Goal: Information Seeking & Learning: Learn about a topic

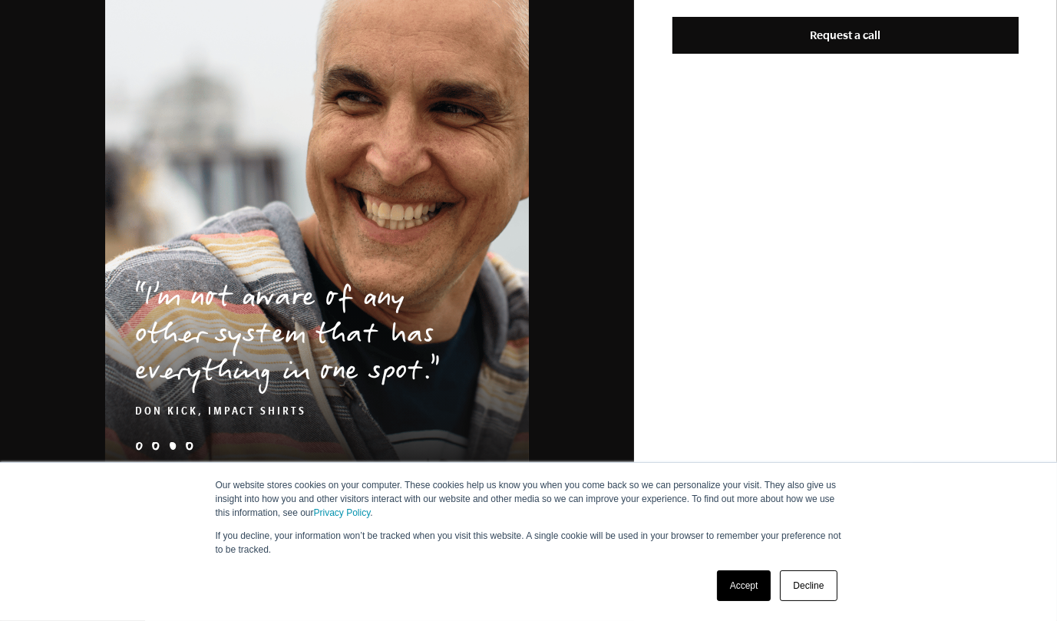
scroll to position [1030, 0]
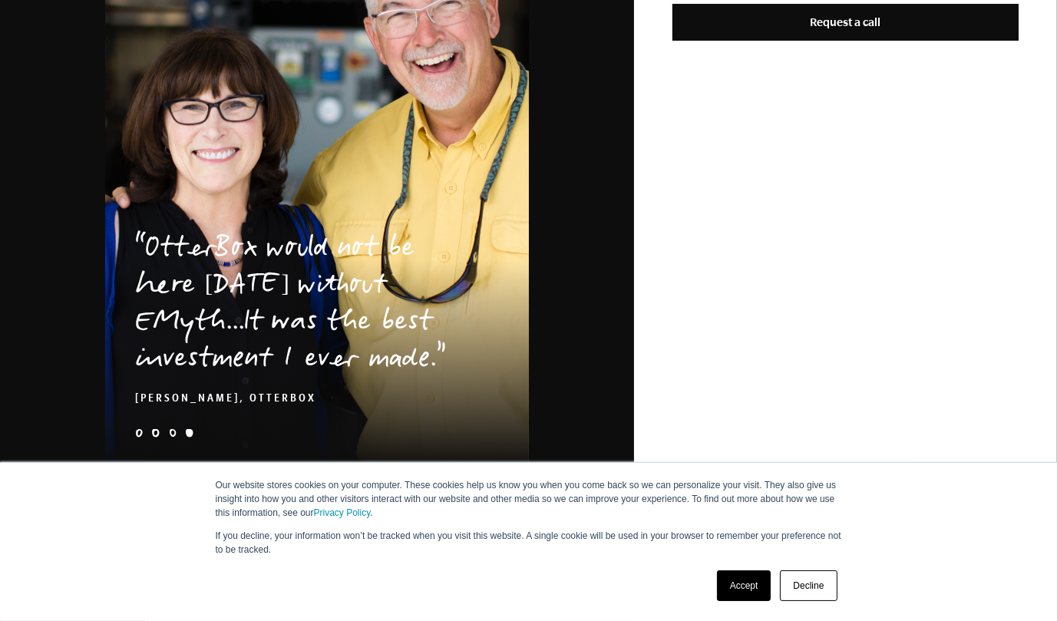
click at [139, 429] on li "e-myth-business-coaching-client-story-[PERSON_NAME]-quote" at bounding box center [139, 433] width 8 height 8
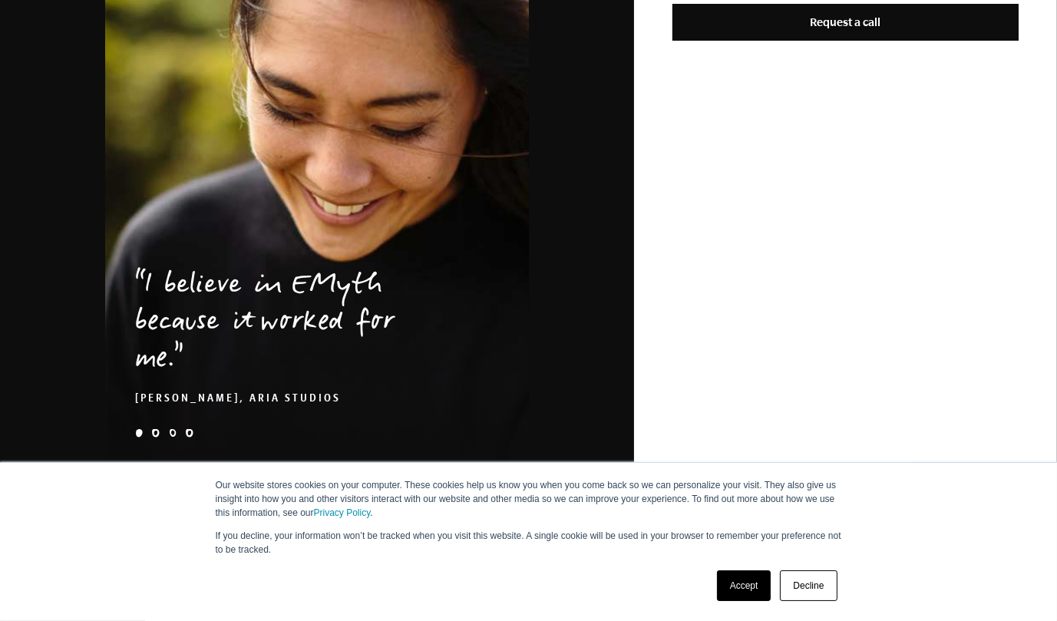
click at [154, 429] on li "[PERSON_NAME]-problem-1x" at bounding box center [156, 433] width 8 height 8
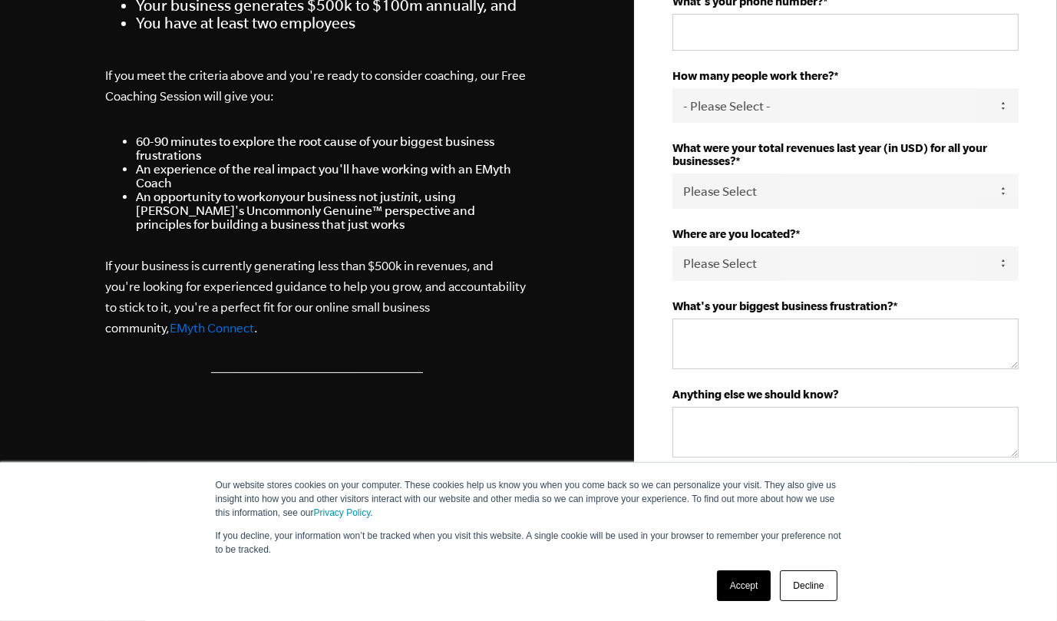
scroll to position [461, 0]
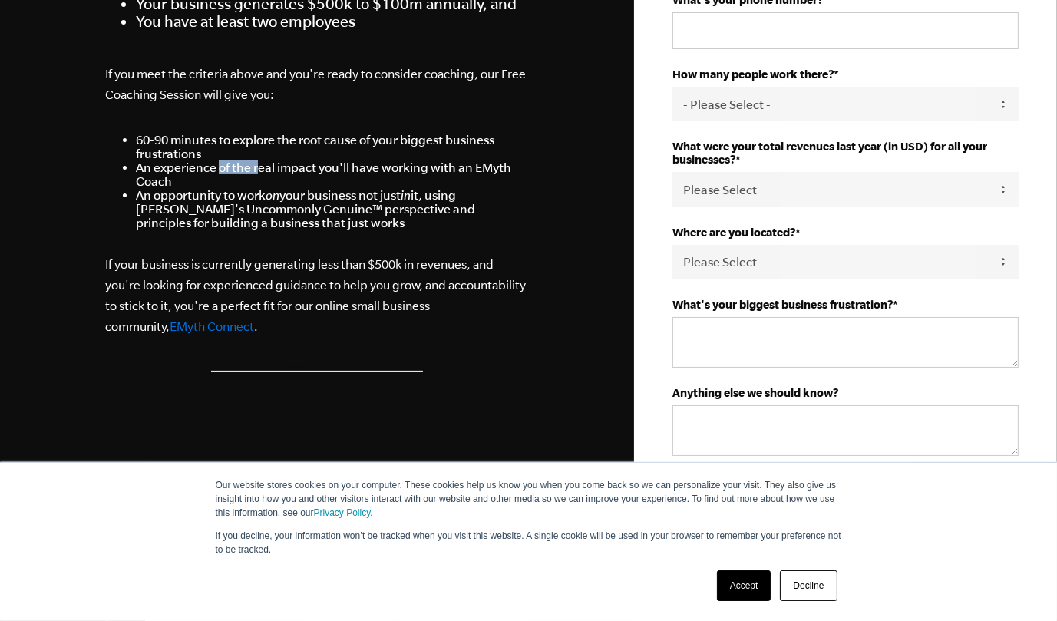
drag, startPoint x: 260, startPoint y: 168, endPoint x: 220, endPoint y: 166, distance: 40.8
click at [220, 166] on li "An experience of the real impact you'll have working with an EMyth Coach" at bounding box center [332, 174] width 393 height 28
drag, startPoint x: 220, startPoint y: 166, endPoint x: 206, endPoint y: 167, distance: 13.9
click at [206, 167] on li "An experience of the real impact you'll have working with an EMyth Coach" at bounding box center [332, 174] width 393 height 28
drag, startPoint x: 183, startPoint y: 195, endPoint x: 245, endPoint y: 198, distance: 61.5
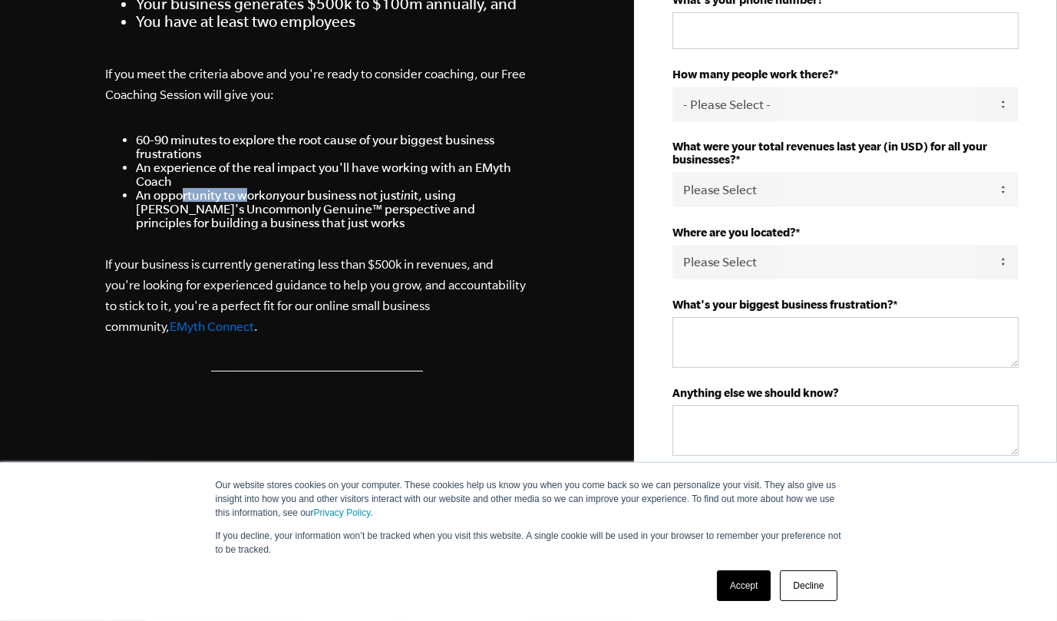
click at [245, 198] on li "An opportunity to work on your business not just in it, using [PERSON_NAME]'s U…" at bounding box center [332, 208] width 393 height 41
drag, startPoint x: 245, startPoint y: 198, endPoint x: 253, endPoint y: 210, distance: 13.8
click at [253, 210] on li "An opportunity to work on your business not just in it, using EMyth's Uncommonl…" at bounding box center [332, 208] width 393 height 41
drag, startPoint x: 253, startPoint y: 210, endPoint x: 276, endPoint y: 205, distance: 24.2
click at [276, 205] on li "An opportunity to work on your business not just in it, using EMyth's Uncommonl…" at bounding box center [332, 208] width 393 height 41
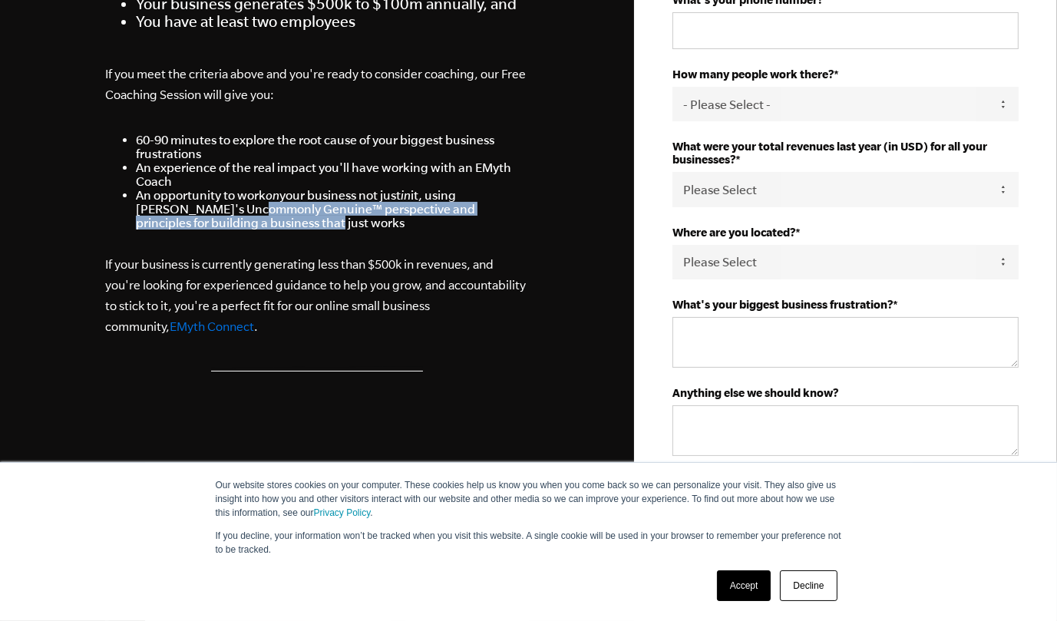
drag, startPoint x: 244, startPoint y: 220, endPoint x: 210, endPoint y: 207, distance: 36.7
click at [210, 207] on li "An opportunity to work on your business not just in it, using EMyth's Uncommonl…" at bounding box center [332, 208] width 393 height 41
click at [246, 219] on li "An opportunity to work on your business not just in it, using EMyth's Uncommonl…" at bounding box center [332, 208] width 393 height 41
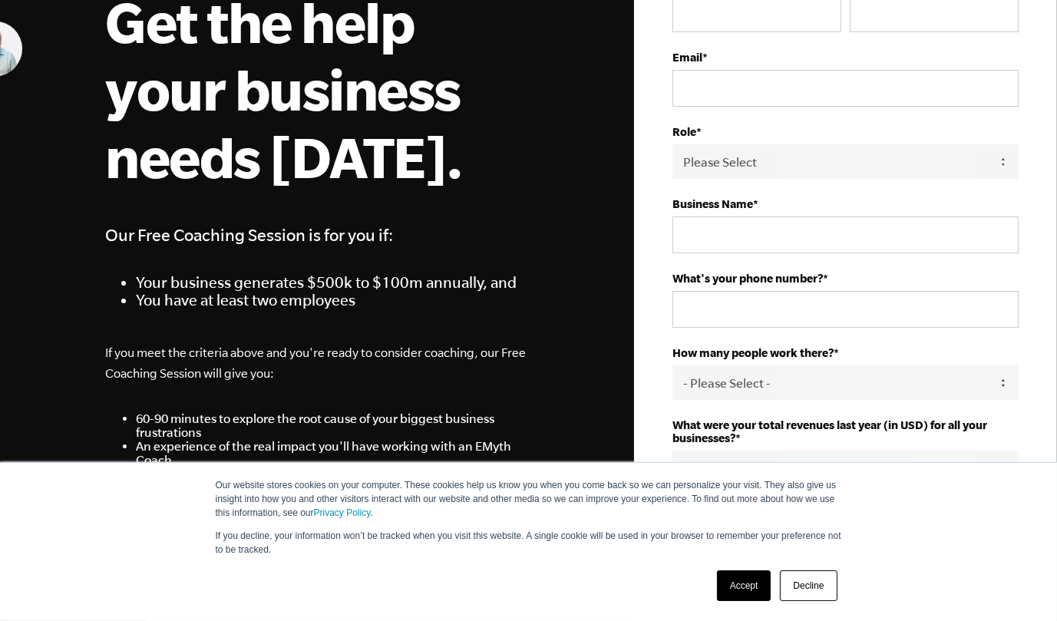
scroll to position [0, 0]
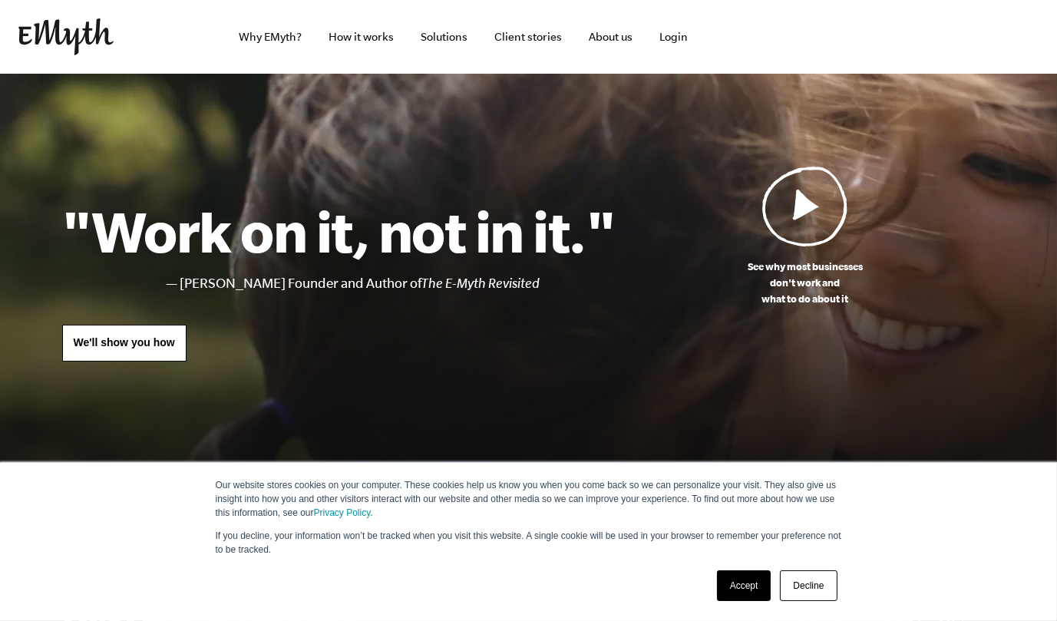
drag, startPoint x: 351, startPoint y: 287, endPoint x: 452, endPoint y: 281, distance: 101.5
click at [433, 279] on li "[PERSON_NAME] Founder and Author of The E-Myth Revisited" at bounding box center [397, 284] width 435 height 22
drag, startPoint x: 481, startPoint y: 283, endPoint x: 412, endPoint y: 284, distance: 69.1
click at [412, 284] on li "[PERSON_NAME] Founder and Author of The E-Myth Revisited" at bounding box center [397, 284] width 435 height 22
drag, startPoint x: 412, startPoint y: 284, endPoint x: 396, endPoint y: 284, distance: 16.1
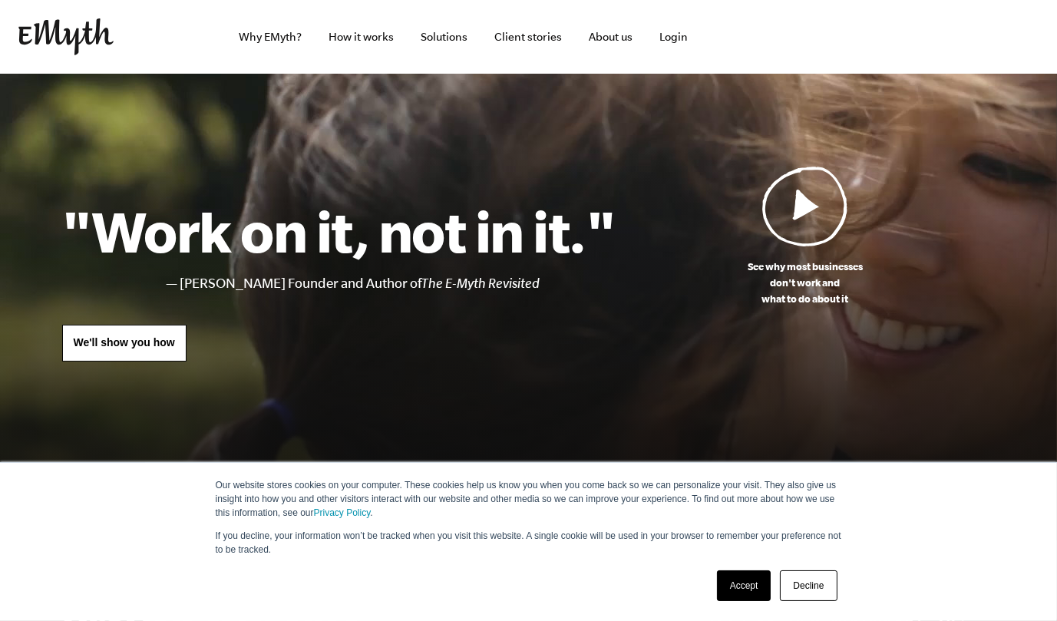
click at [396, 284] on li "[PERSON_NAME] Founder and Author of The E-Myth Revisited" at bounding box center [397, 284] width 435 height 22
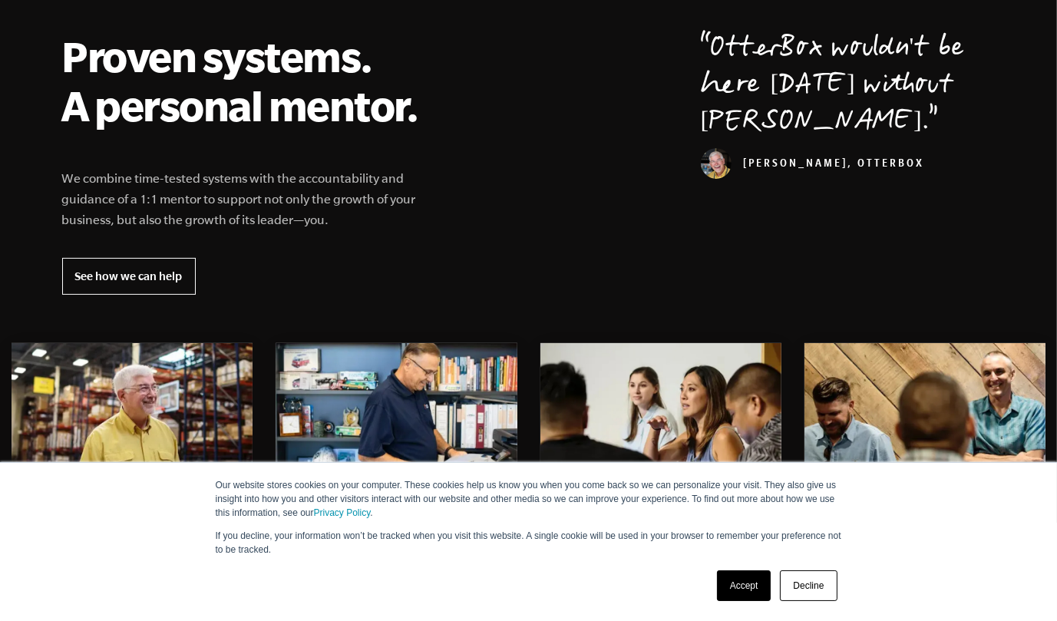
scroll to position [537, 0]
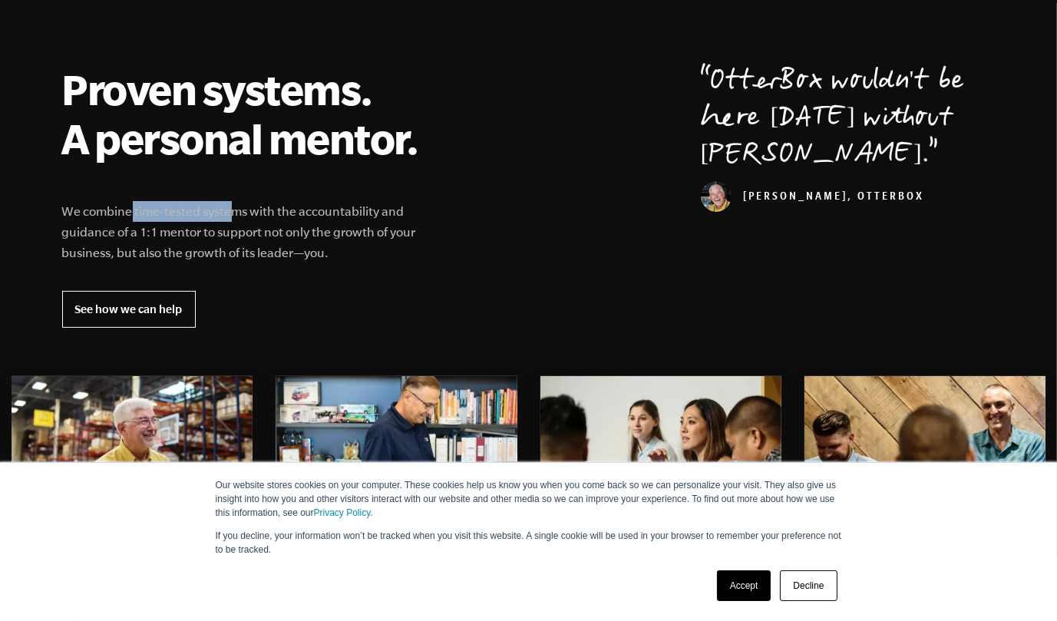
drag, startPoint x: 131, startPoint y: 209, endPoint x: 236, endPoint y: 219, distance: 104.9
click at [236, 219] on p "We combine time-tested systems with the accountability and guidance of a 1:1 me…" at bounding box center [249, 232] width 375 height 62
drag, startPoint x: 236, startPoint y: 219, endPoint x: 263, endPoint y: 223, distance: 27.3
click at [263, 223] on p "We combine time-tested systems with the accountability and guidance of a 1:1 me…" at bounding box center [249, 232] width 375 height 62
drag, startPoint x: 286, startPoint y: 231, endPoint x: 191, endPoint y: 223, distance: 95.6
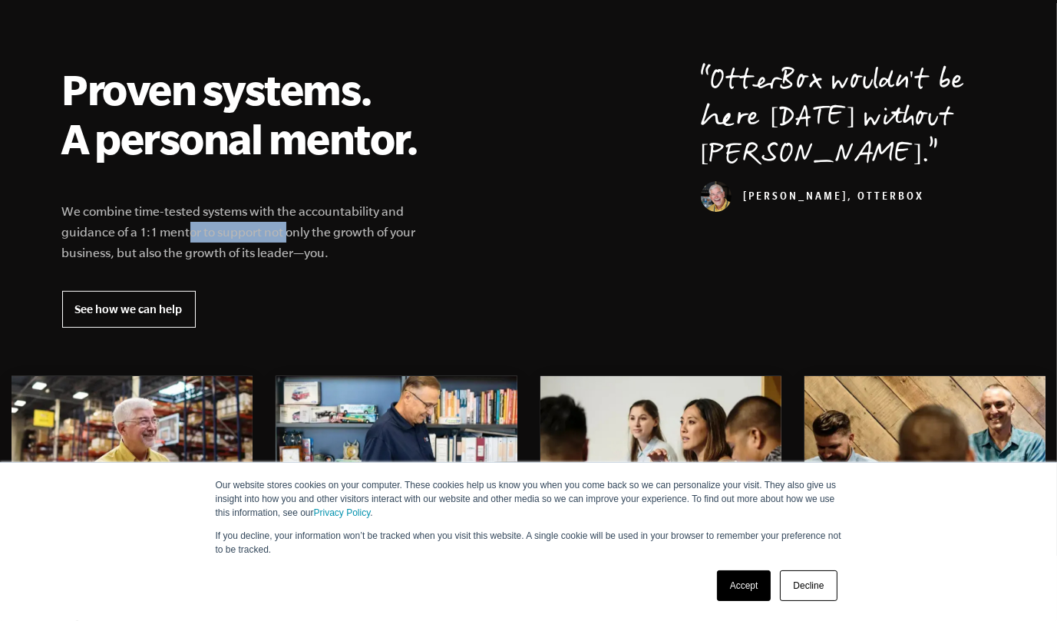
click at [191, 223] on p "We combine time-tested systems with the accountability and guidance of a 1:1 me…" at bounding box center [249, 232] width 375 height 62
drag, startPoint x: 191, startPoint y: 223, endPoint x: 181, endPoint y: 211, distance: 15.2
click at [181, 211] on p "We combine time-tested systems with the accountability and guidance of a 1:1 me…" at bounding box center [249, 232] width 375 height 62
click at [169, 246] on p "We combine time-tested systems with the accountability and guidance of a 1:1 me…" at bounding box center [249, 232] width 375 height 62
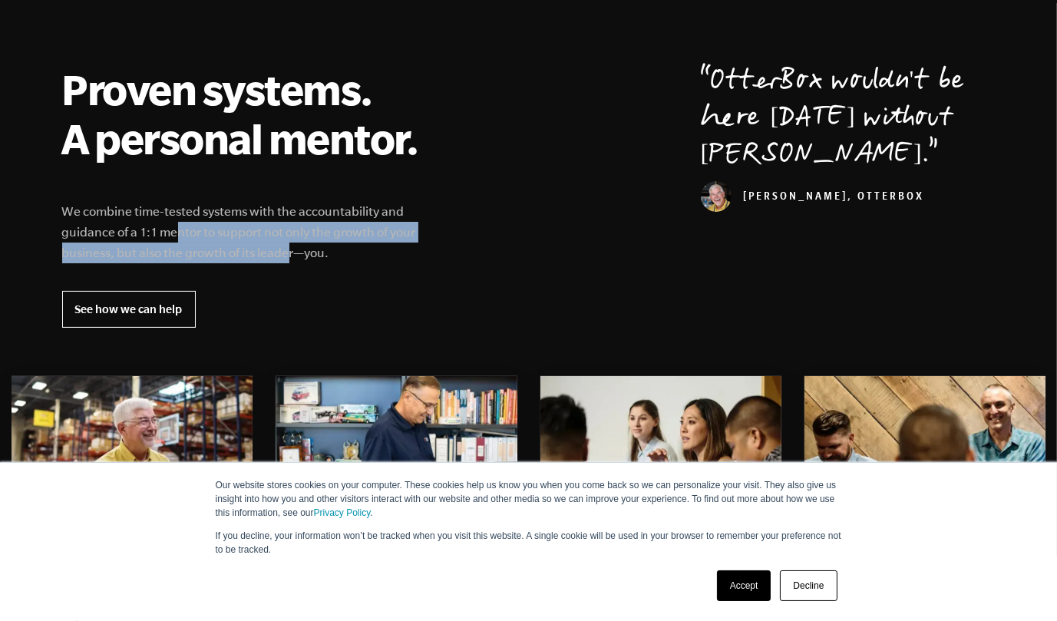
drag, startPoint x: 285, startPoint y: 254, endPoint x: 178, endPoint y: 240, distance: 107.6
click at [178, 240] on p "We combine time-tested systems with the accountability and guidance of a 1:1 me…" at bounding box center [249, 232] width 375 height 62
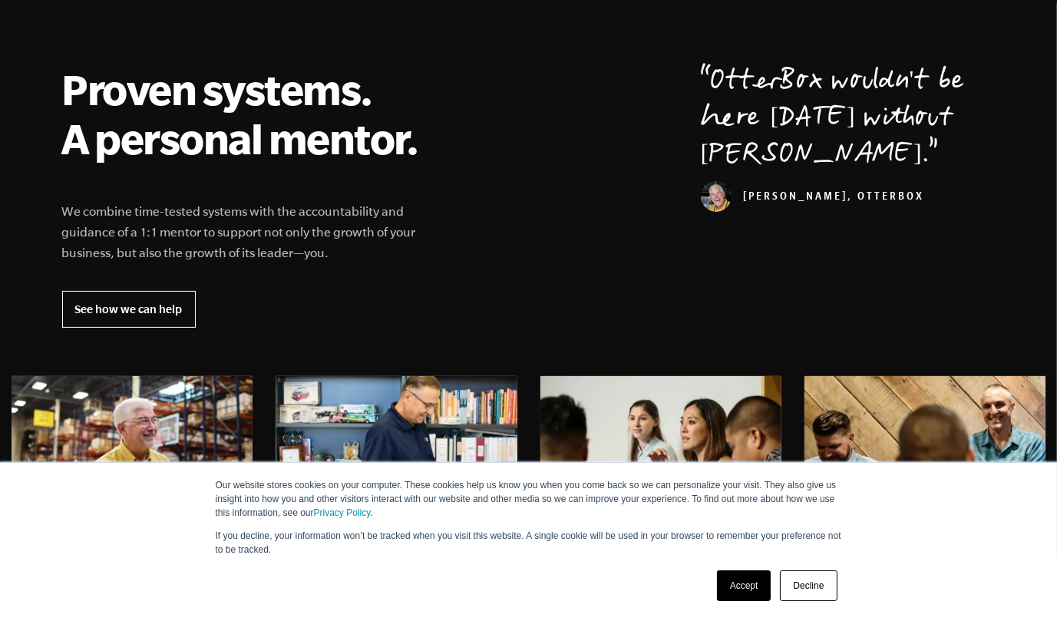
drag, startPoint x: 178, startPoint y: 240, endPoint x: 153, endPoint y: 230, distance: 27.2
click at [153, 230] on p "We combine time-tested systems with the accountability and guidance of a 1:1 me…" at bounding box center [249, 232] width 375 height 62
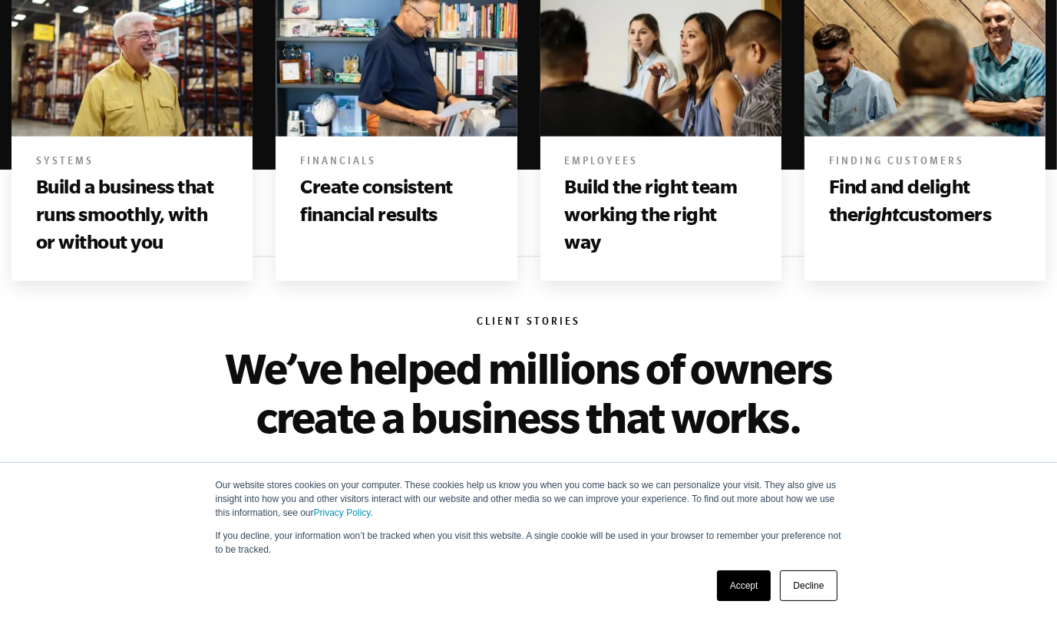
scroll to position [998, 0]
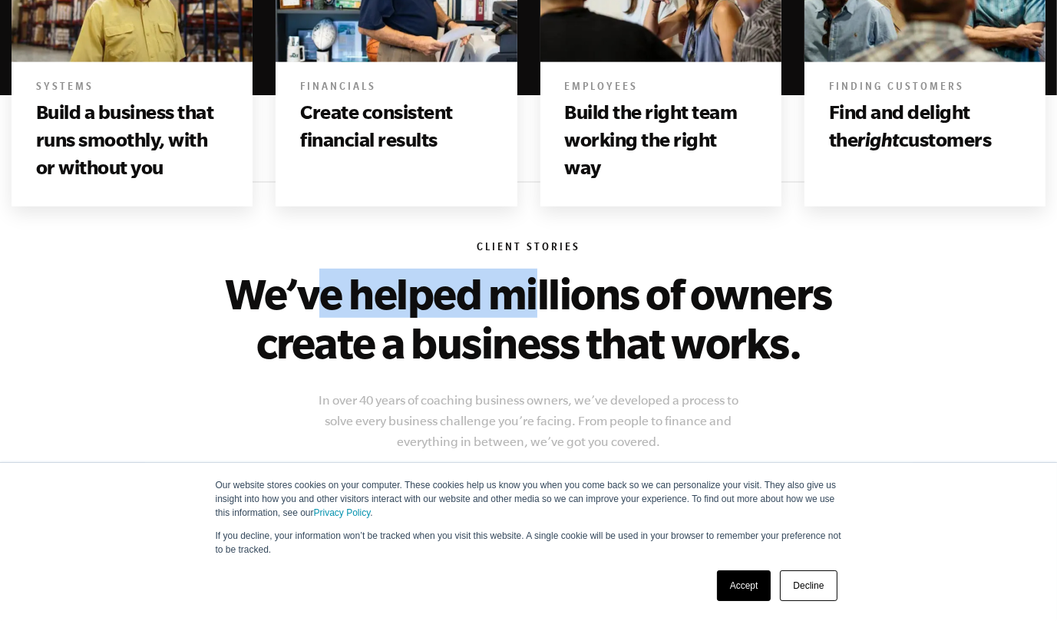
drag, startPoint x: 320, startPoint y: 286, endPoint x: 541, endPoint y: 295, distance: 221.3
click at [541, 295] on h2 "We’ve helped millions of owners create a business that works." at bounding box center [529, 318] width 654 height 98
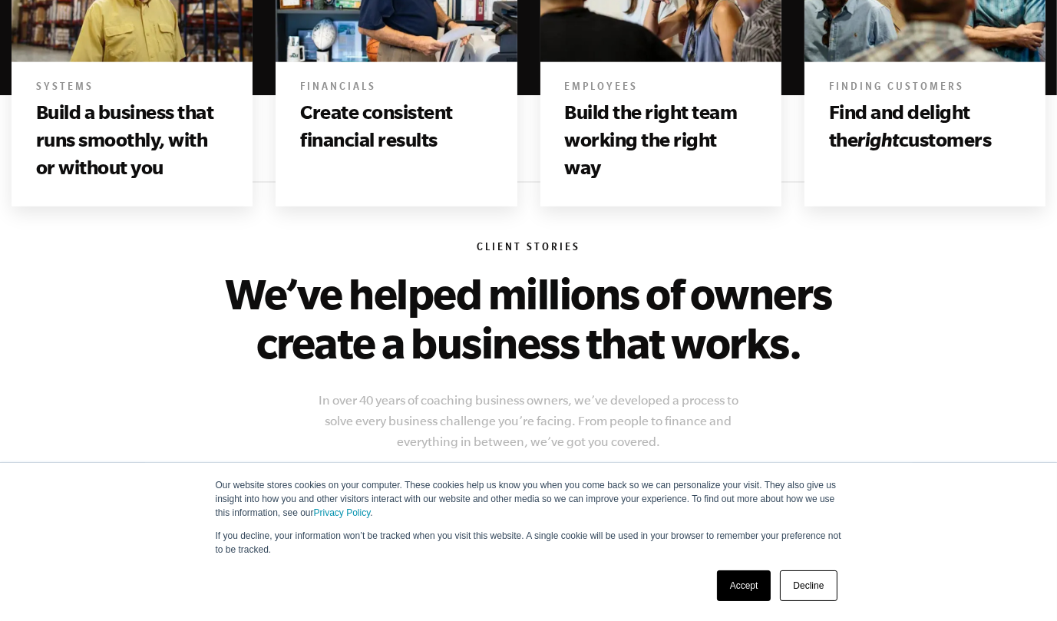
drag, startPoint x: 541, startPoint y: 295, endPoint x: 628, endPoint y: 306, distance: 87.4
click at [628, 306] on h2 "We’ve helped millions of owners create a business that works." at bounding box center [529, 318] width 654 height 98
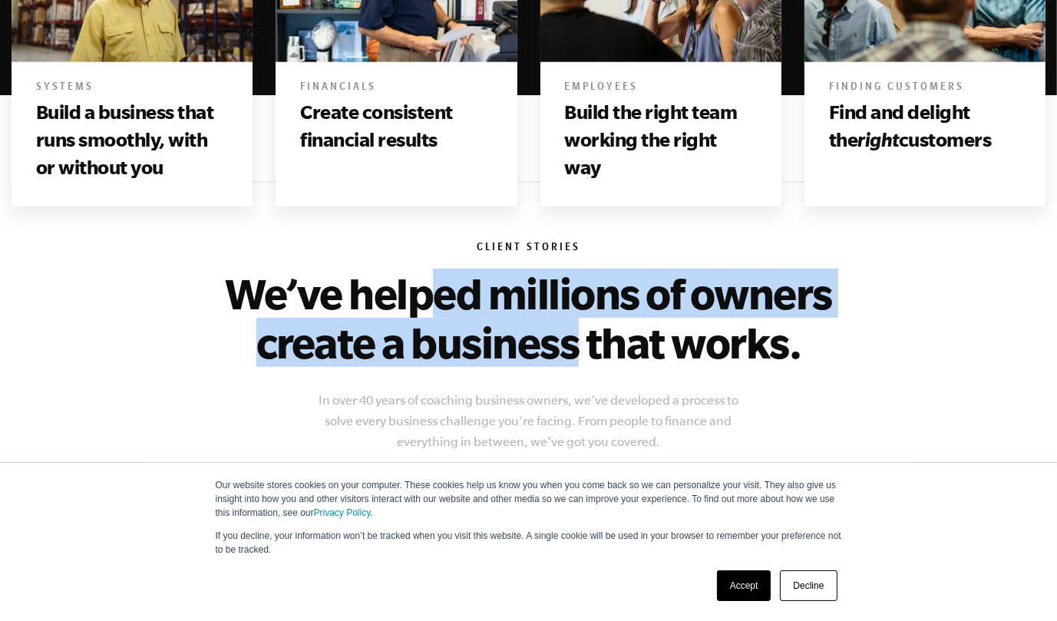
drag, startPoint x: 565, startPoint y: 332, endPoint x: 441, endPoint y: 306, distance: 126.9
click at [441, 306] on h2 "We’ve helped millions of owners create a business that works." at bounding box center [529, 318] width 654 height 98
drag, startPoint x: 441, startPoint y: 306, endPoint x: 427, endPoint y: 302, distance: 14.3
click at [427, 302] on h2 "We’ve helped millions of owners create a business that works." at bounding box center [529, 318] width 654 height 98
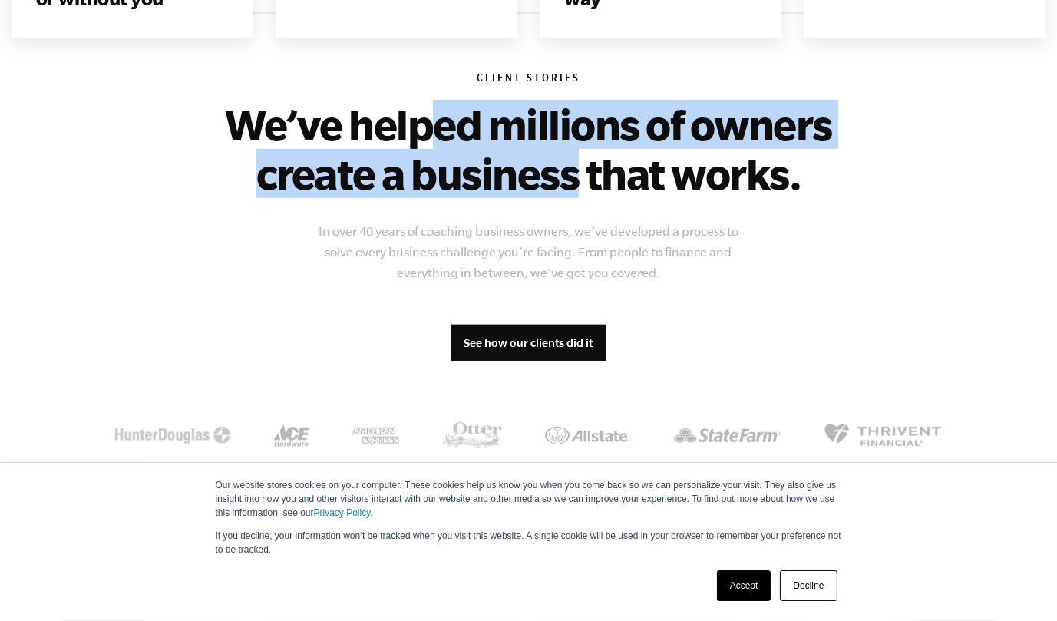
scroll to position [1228, 0]
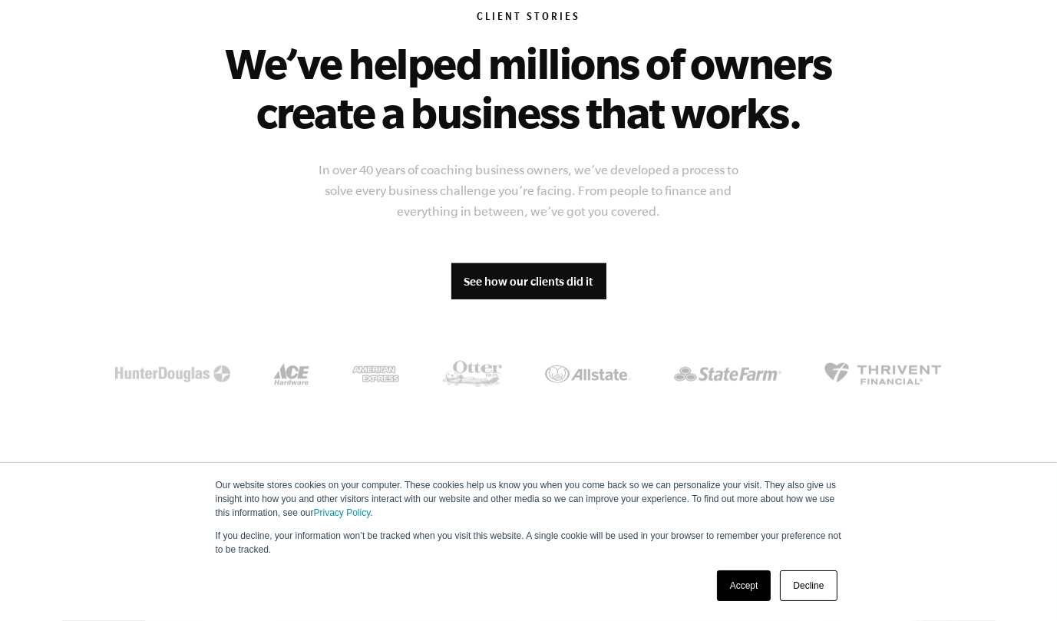
click at [412, 160] on p "In over 40 years of coaching business owners, we’ve developed a process to solv…" at bounding box center [528, 191] width 445 height 62
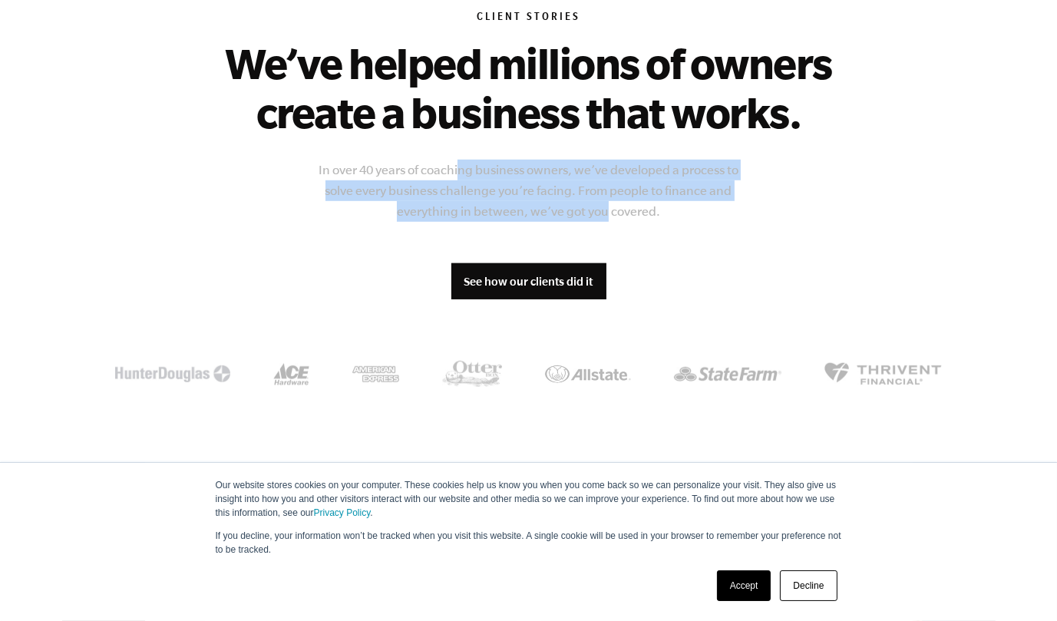
drag, startPoint x: 608, startPoint y: 203, endPoint x: 461, endPoint y: 157, distance: 153.5
click at [461, 157] on div "Client Stories We’ve helped millions of owners create a business that works. In…" at bounding box center [529, 201] width 934 height 501
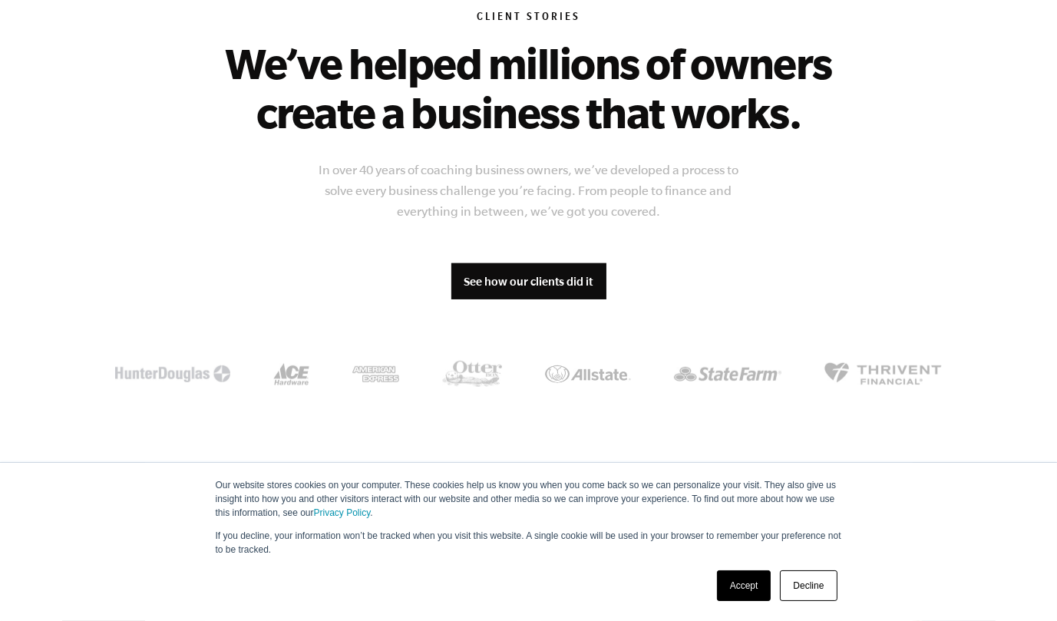
click at [457, 161] on p "In over 40 years of coaching business owners, we’ve developed a process to solv…" at bounding box center [528, 191] width 445 height 62
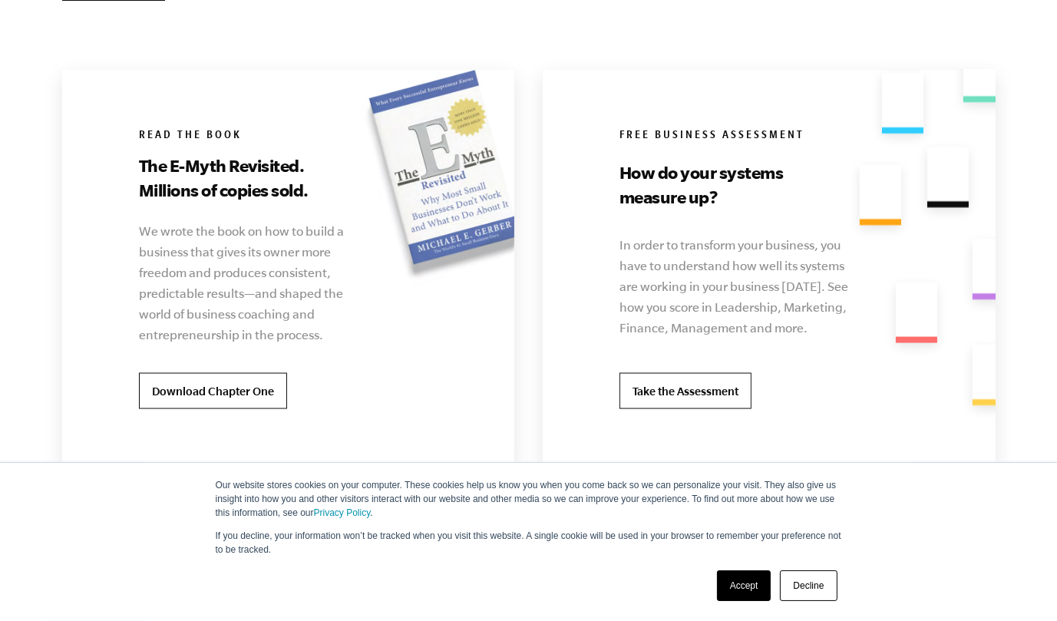
scroll to position [3071, 0]
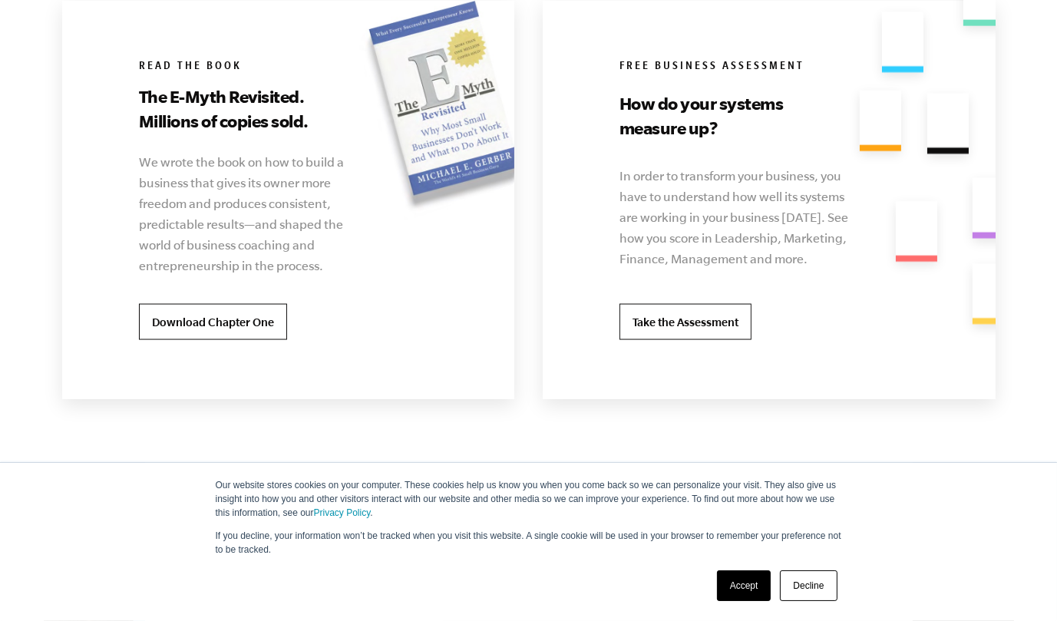
click at [218, 107] on h3 "The E-Myth Revisited. Millions of copies sold." at bounding box center [245, 108] width 213 height 49
drag, startPoint x: 200, startPoint y: 147, endPoint x: 233, endPoint y: 170, distance: 39.2
click at [233, 170] on div "Read the book The E-Myth Revisited. Millions of copies sold. We wrote the book …" at bounding box center [283, 200] width 442 height 398
drag, startPoint x: 233, startPoint y: 170, endPoint x: 232, endPoint y: 180, distance: 10.8
click at [232, 180] on p "We wrote the book on how to build a business that gives its owner more freedom …" at bounding box center [242, 214] width 207 height 124
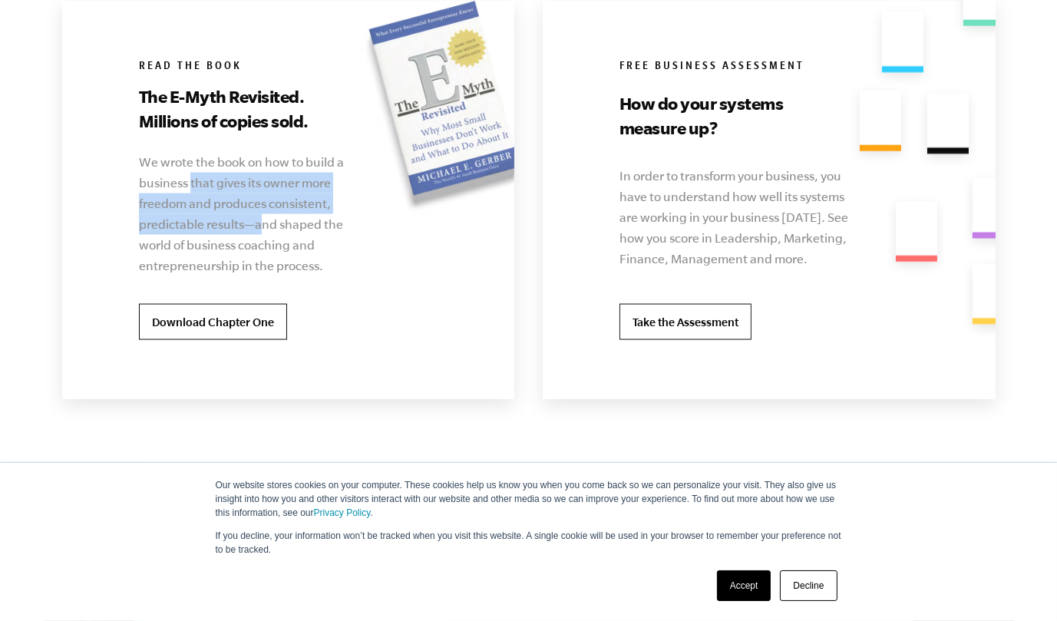
drag, startPoint x: 260, startPoint y: 223, endPoint x: 192, endPoint y: 176, distance: 83.3
click at [192, 176] on p "We wrote the book on how to build a business that gives its owner more freedom …" at bounding box center [242, 214] width 207 height 124
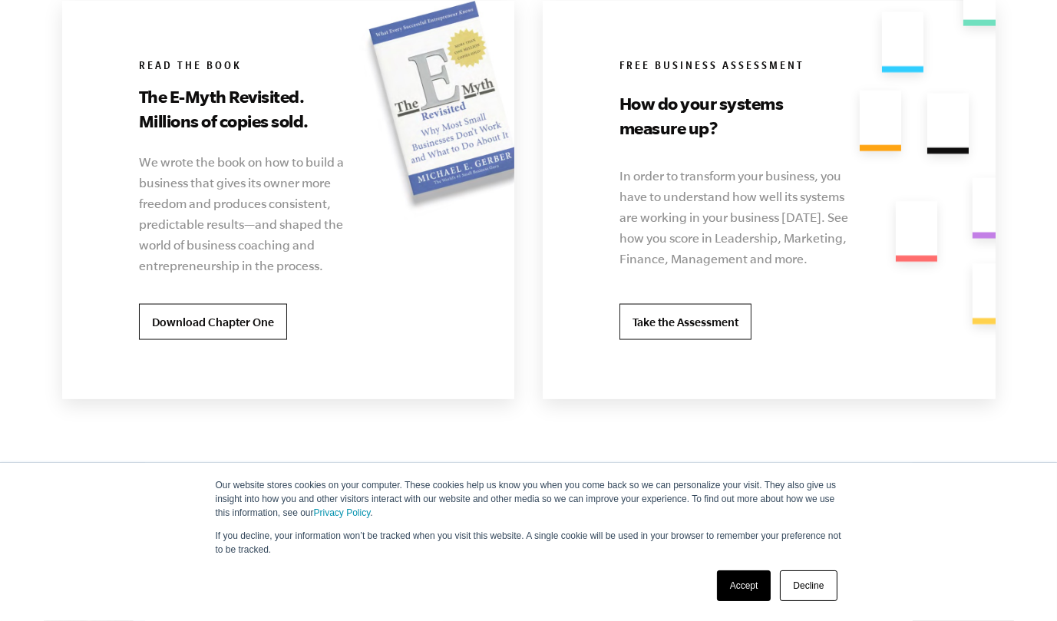
drag, startPoint x: 192, startPoint y: 176, endPoint x: 175, endPoint y: 177, distance: 16.9
click at [175, 177] on p "We wrote the book on how to build a business that gives its owner more freedom …" at bounding box center [242, 214] width 207 height 124
click at [255, 218] on p "We wrote the book on how to build a business that gives its owner more freedom …" at bounding box center [242, 214] width 207 height 124
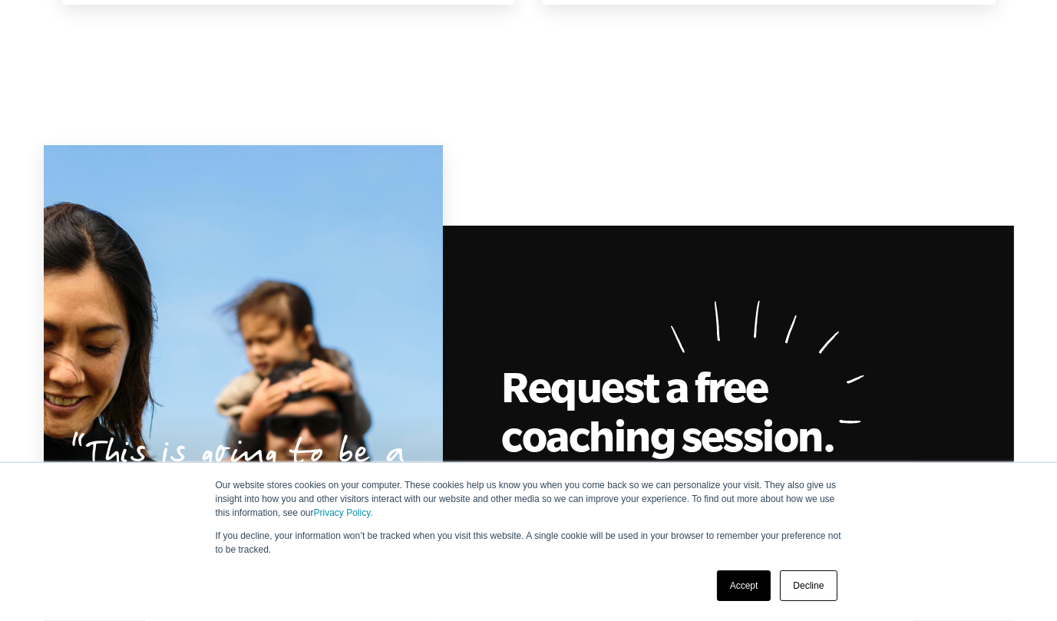
scroll to position [3455, 0]
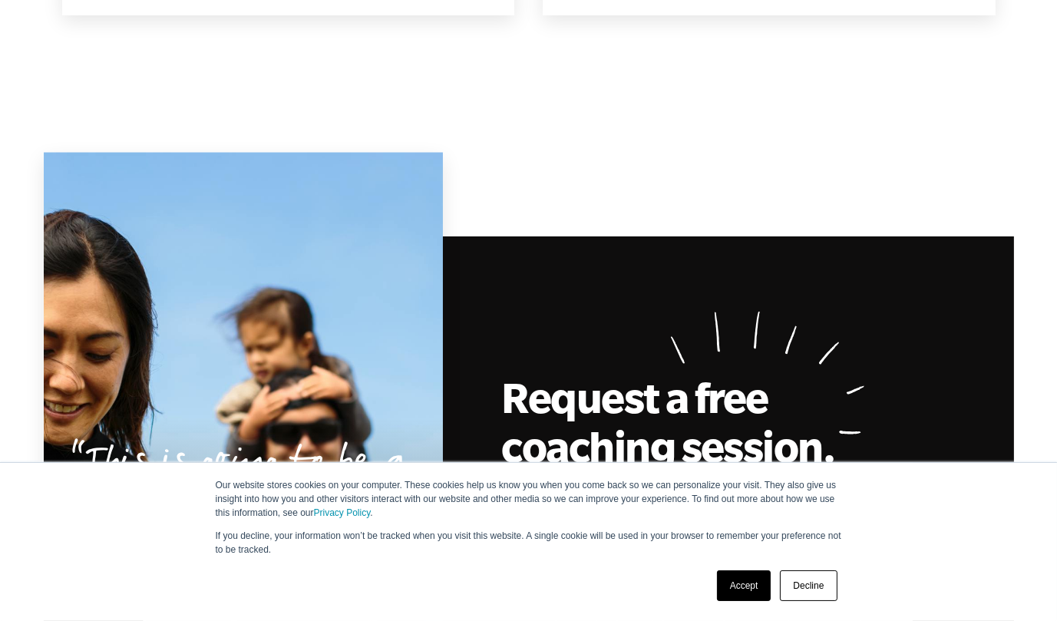
click at [742, 586] on link "Accept" at bounding box center [744, 585] width 55 height 31
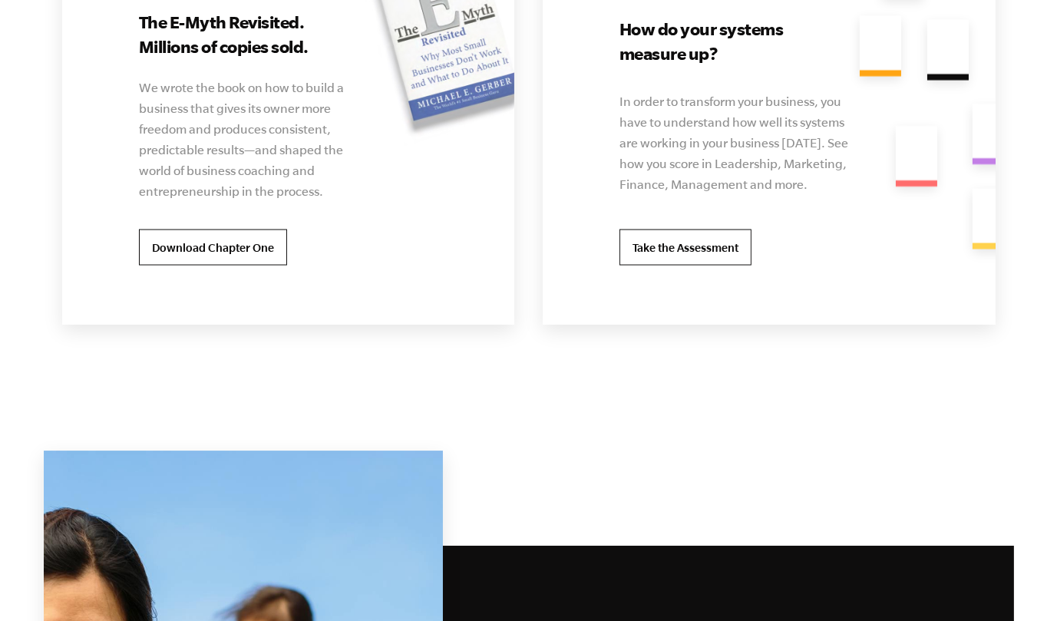
scroll to position [3148, 0]
